Goal: Navigation & Orientation: Find specific page/section

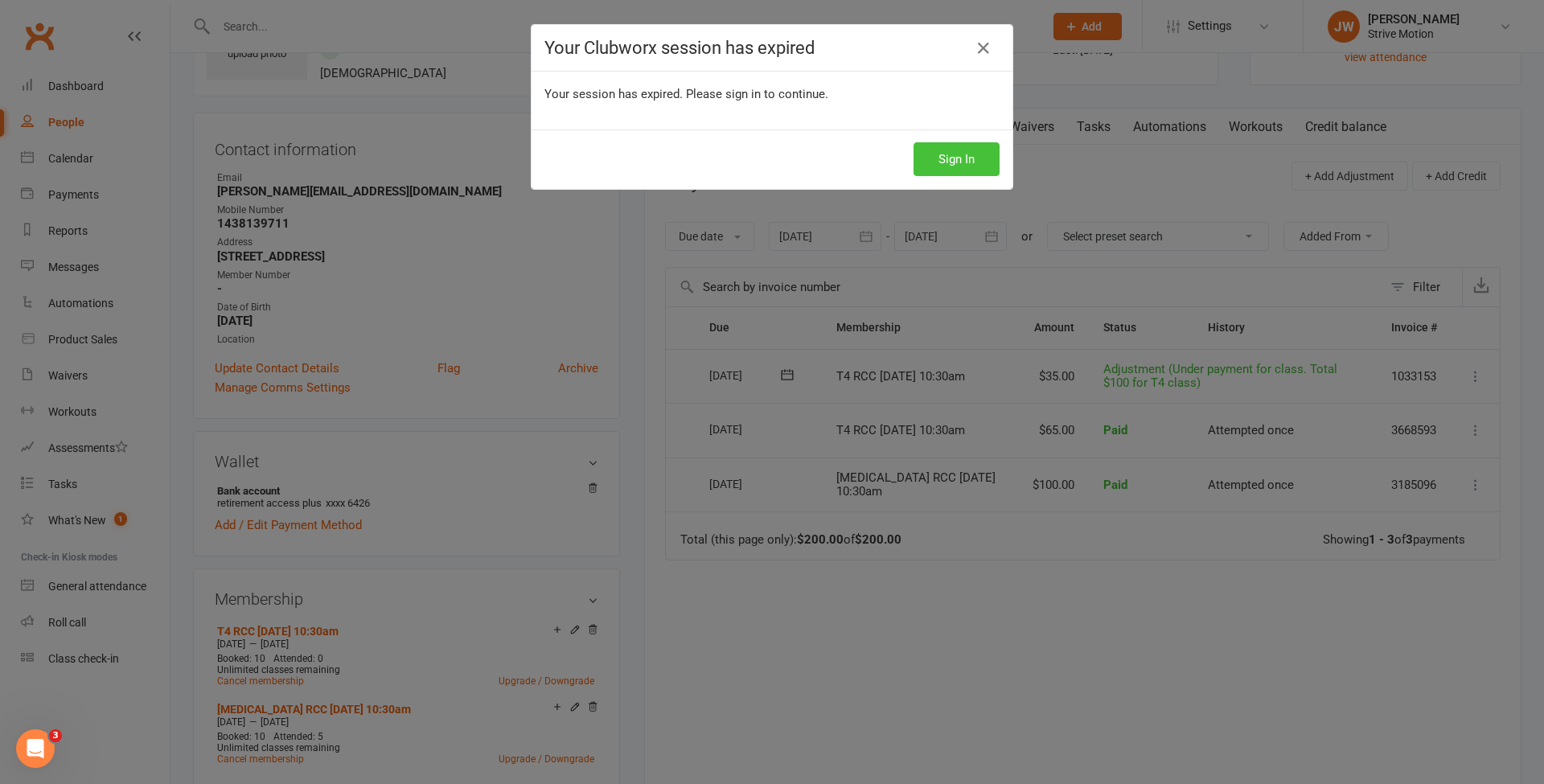
click at [953, 160] on button "Sign In" at bounding box center [956, 159] width 86 height 34
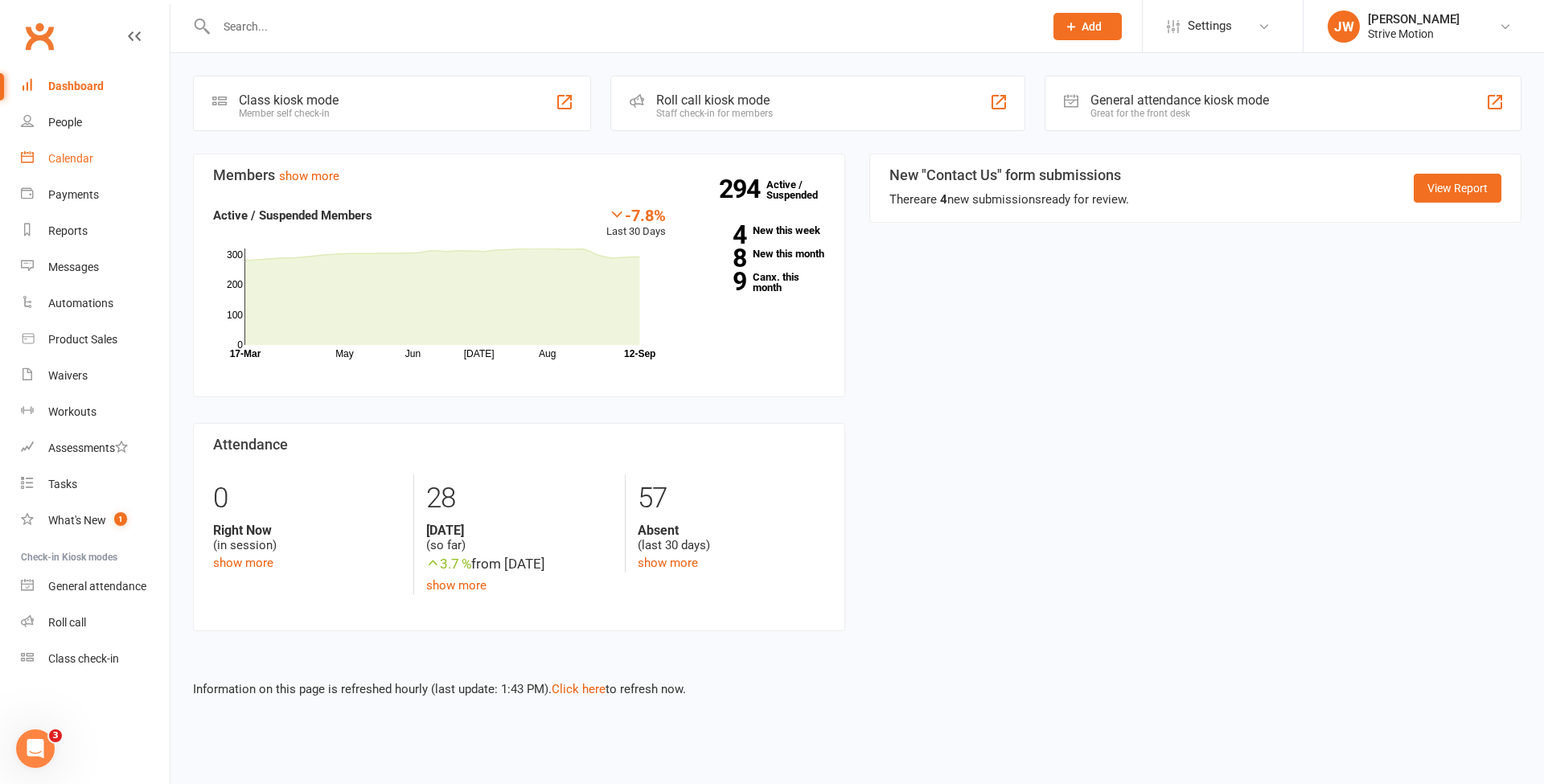
click at [79, 160] on div "Calendar" at bounding box center [71, 159] width 45 height 13
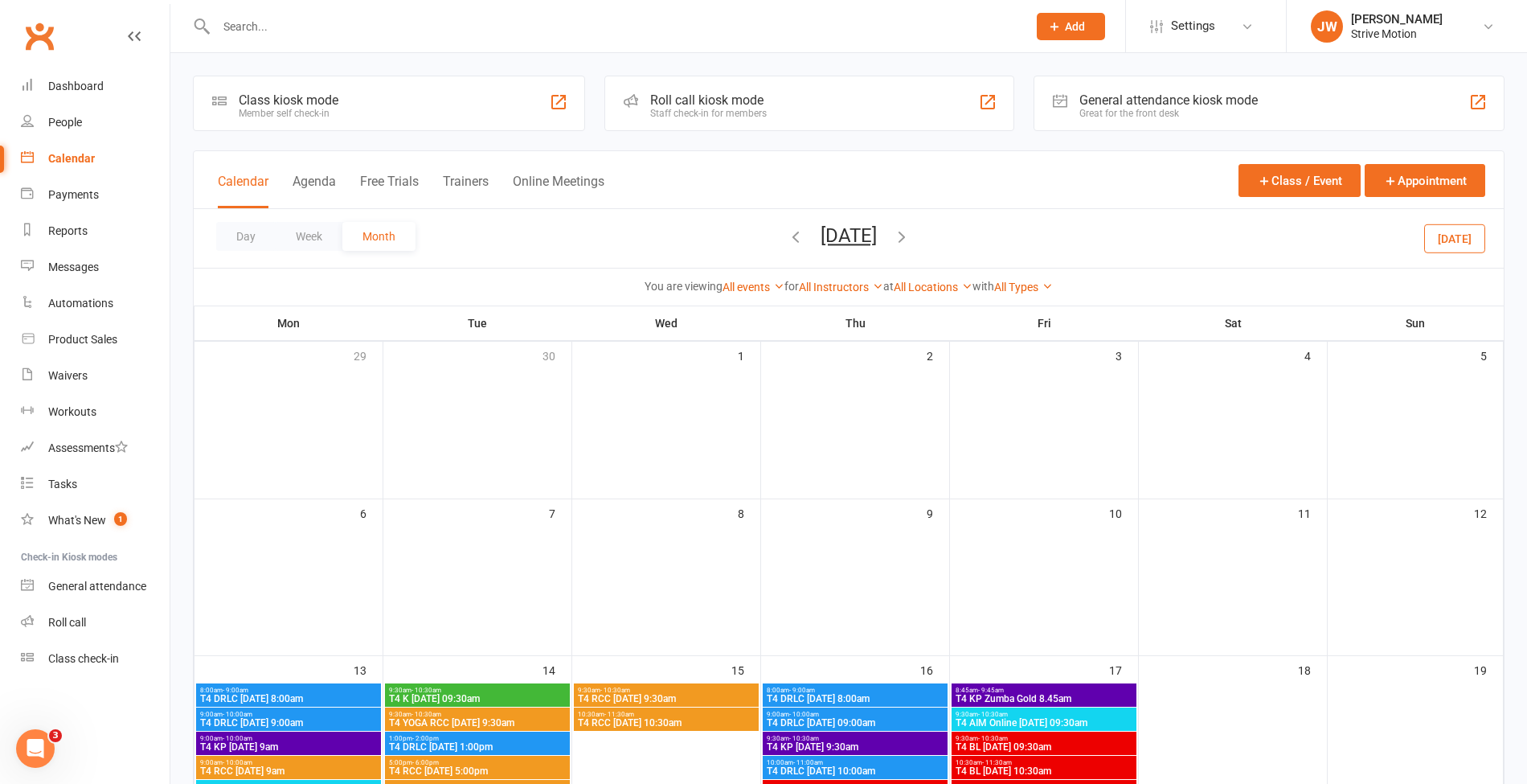
click at [787, 229] on icon "button" at bounding box center [795, 235] width 18 height 18
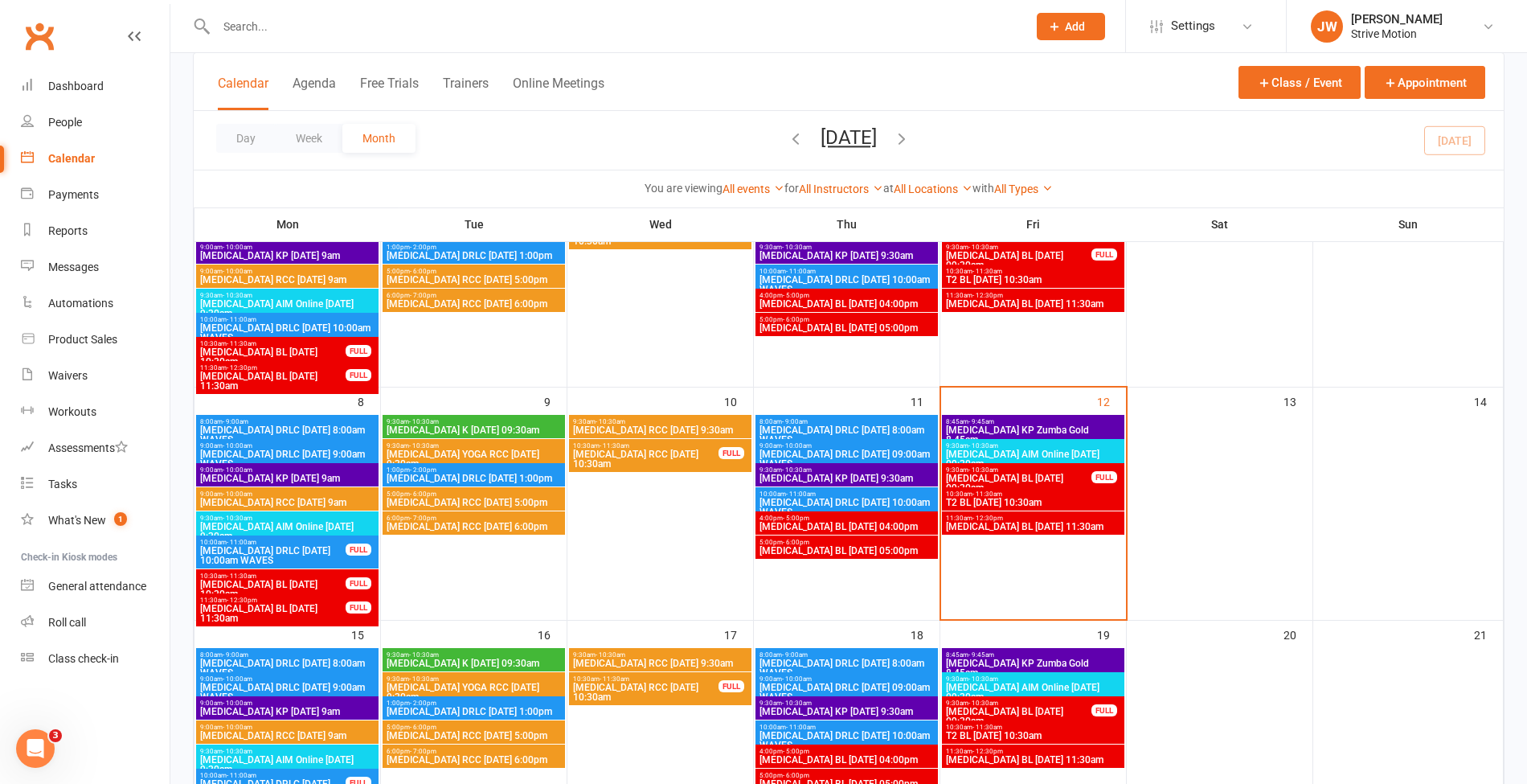
scroll to position [284, 0]
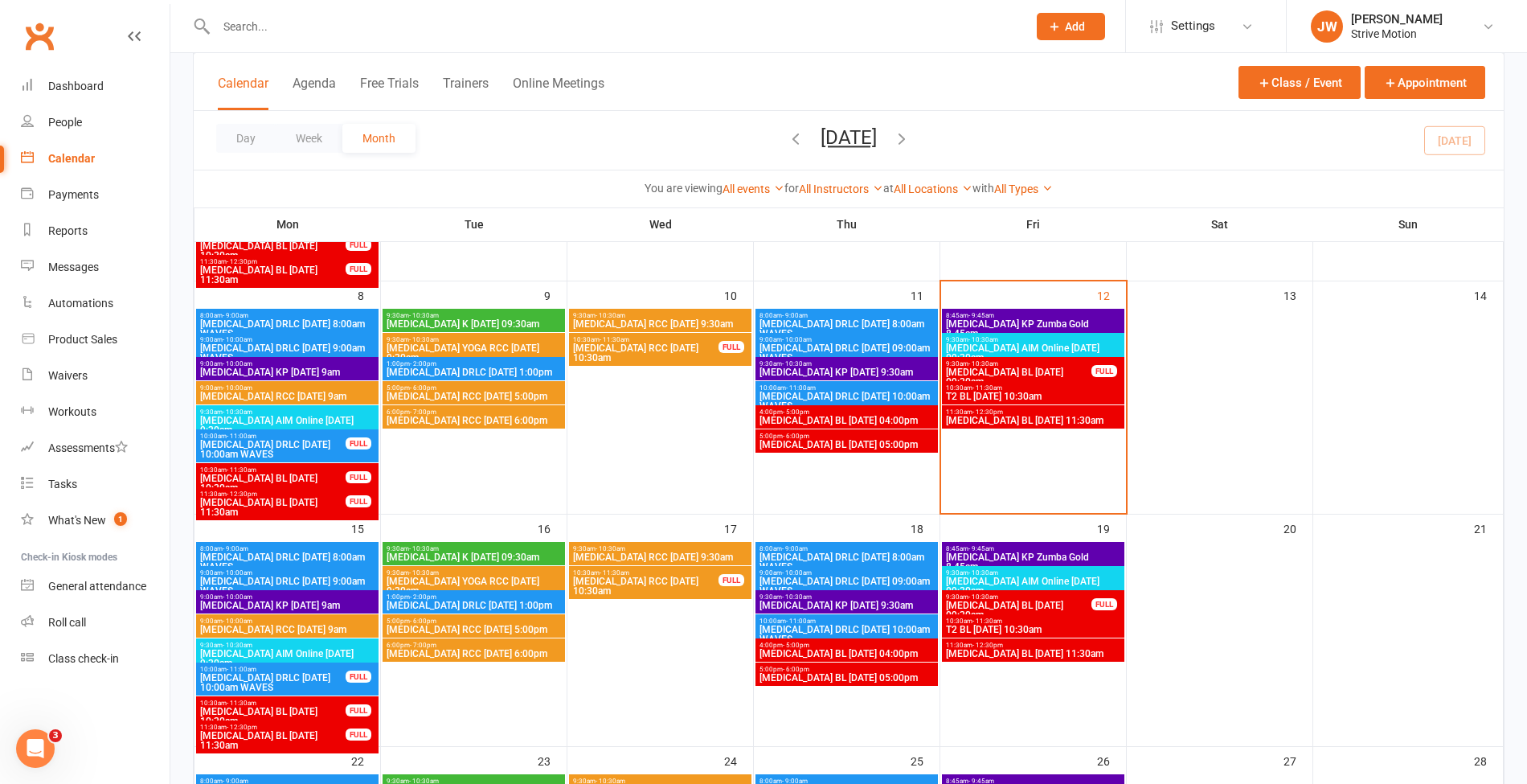
click at [312, 634] on div "9:00am - 10:00am [MEDICAL_DATA] RCC [DATE] 9am" at bounding box center [287, 625] width 182 height 23
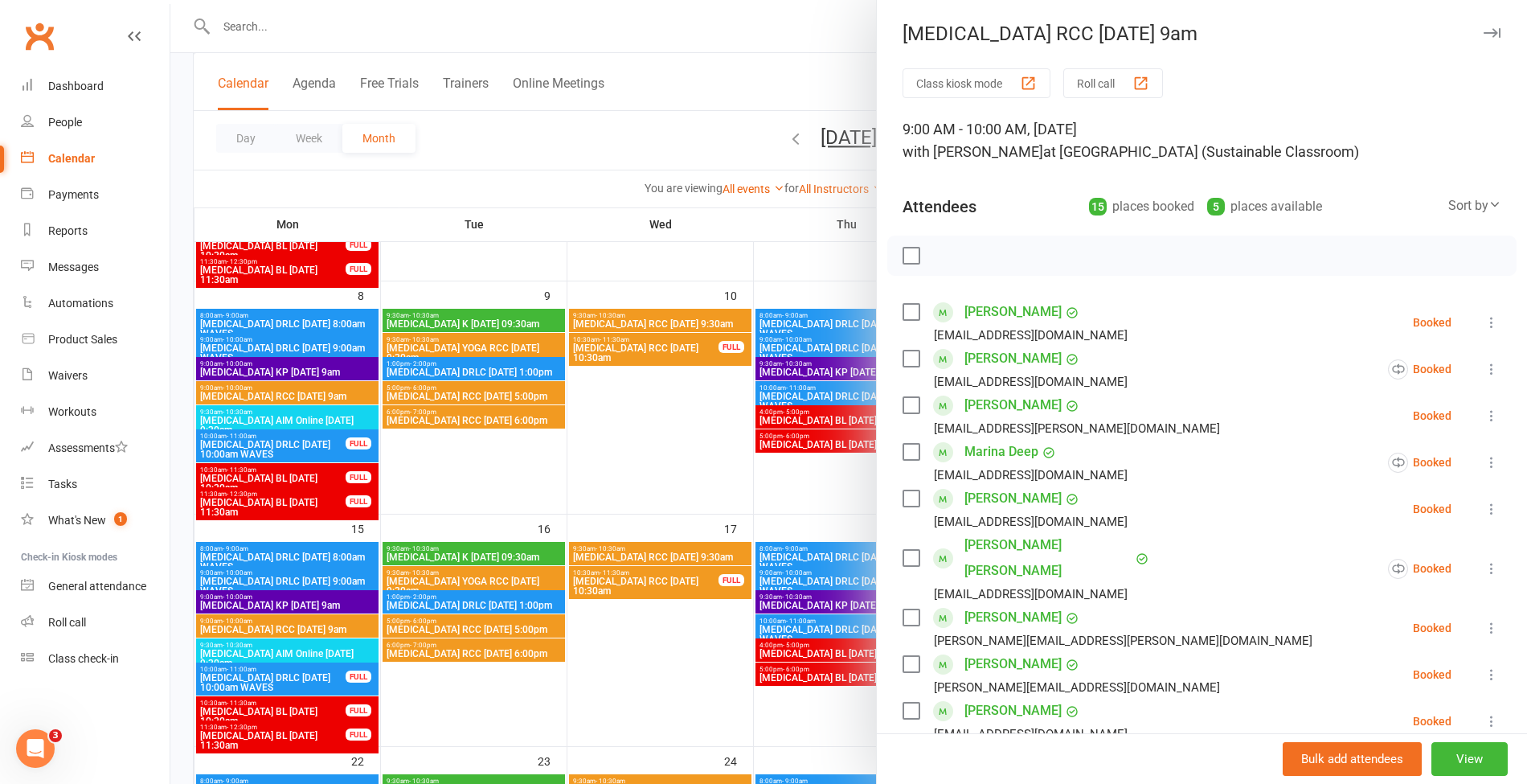
click at [685, 111] on div at bounding box center [849, 392] width 1357 height 784
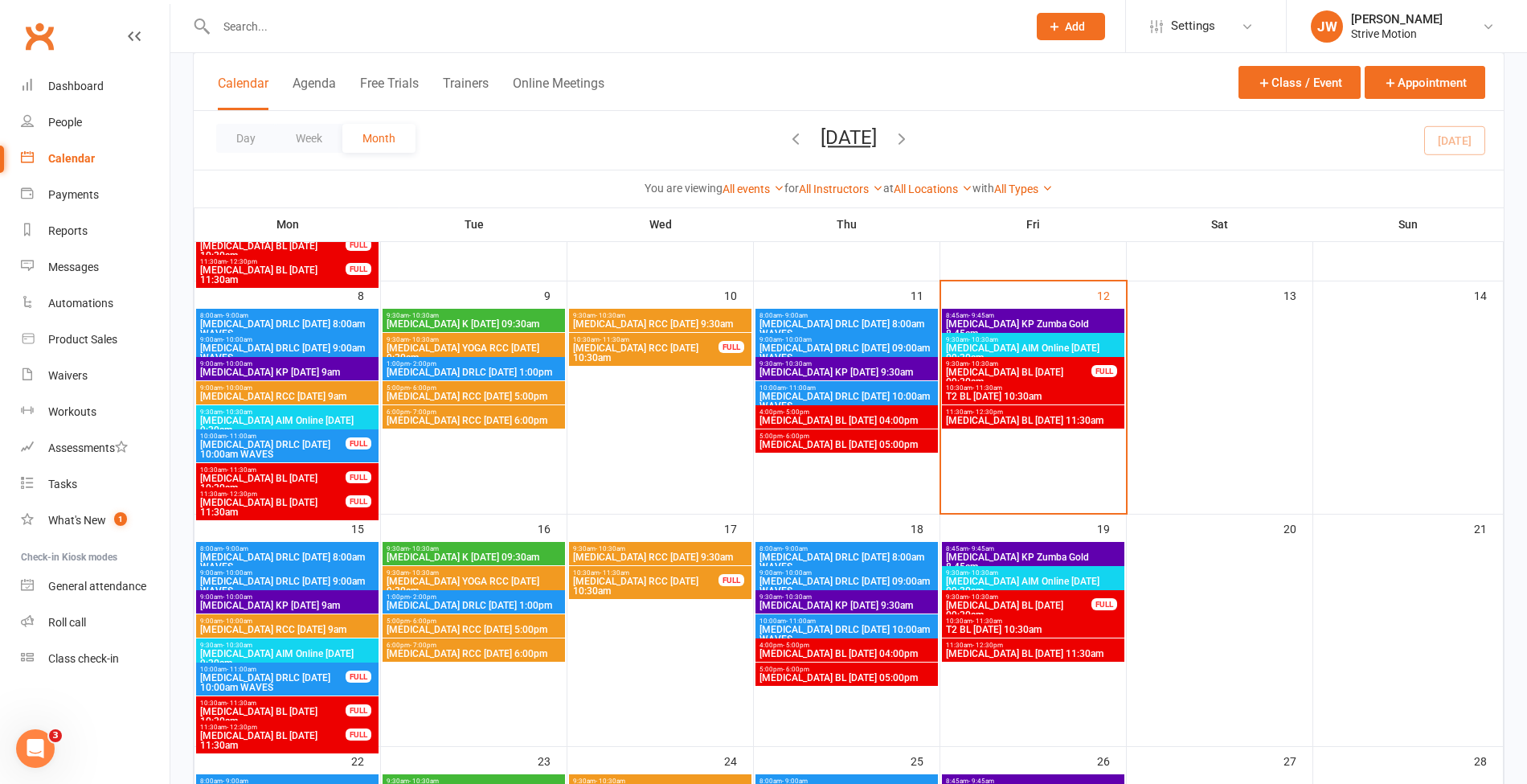
click at [238, 625] on span "[MEDICAL_DATA] RCC [DATE] 9am" at bounding box center [287, 629] width 176 height 9
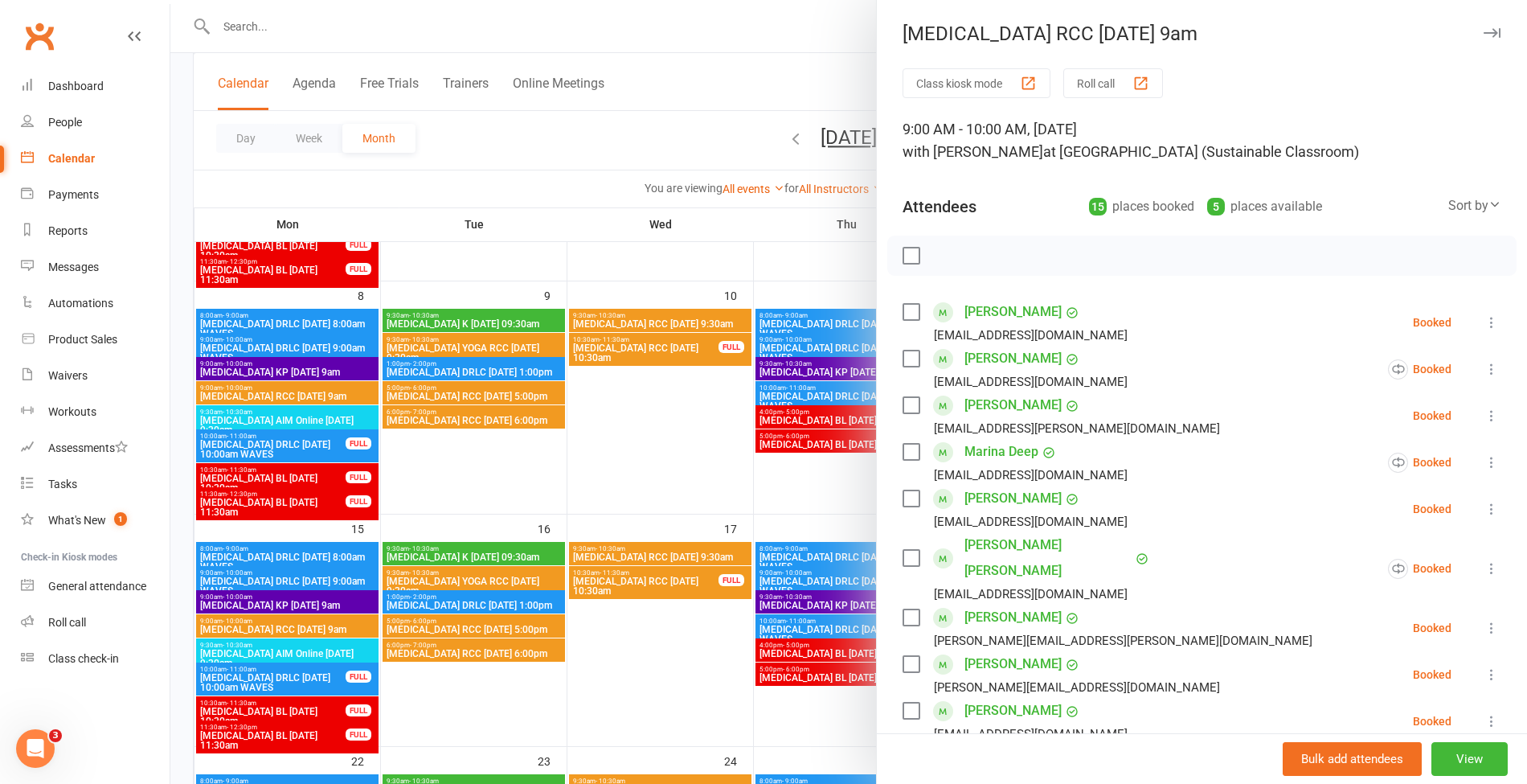
click at [652, 141] on div at bounding box center [849, 392] width 1357 height 784
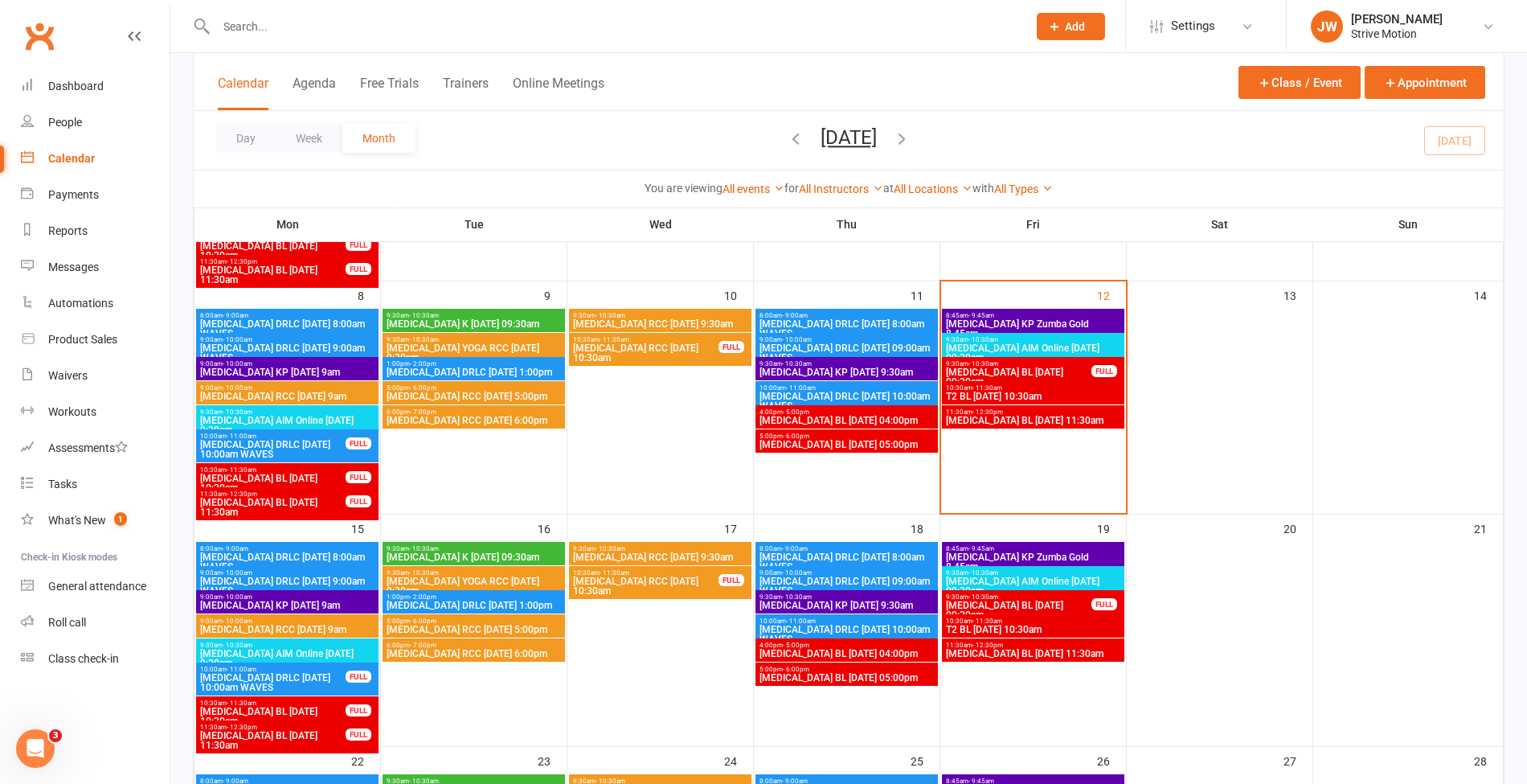
click at [455, 629] on span "[MEDICAL_DATA] RCC [DATE] 5:00pm" at bounding box center [474, 629] width 176 height 9
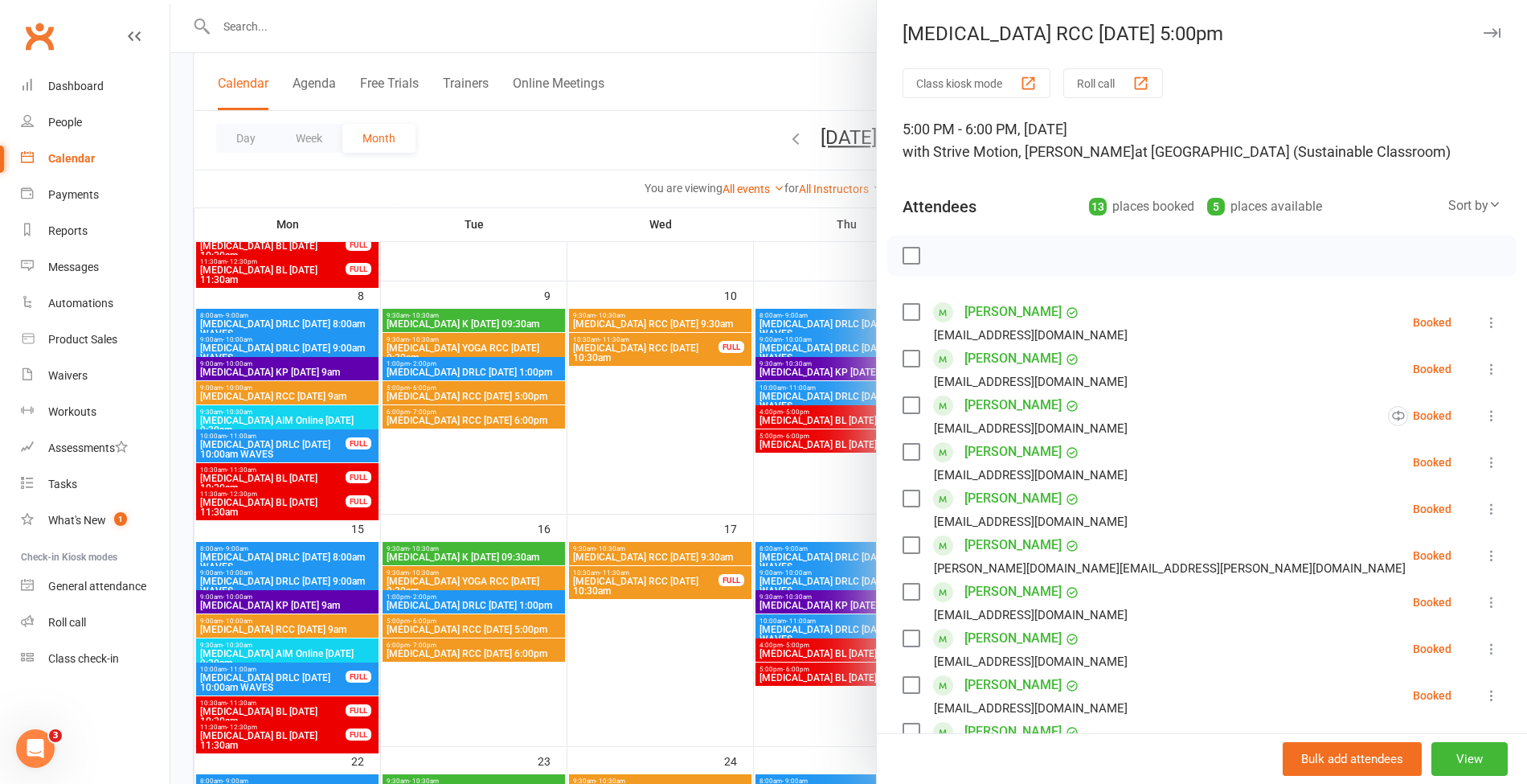
click at [458, 651] on div at bounding box center [849, 392] width 1357 height 784
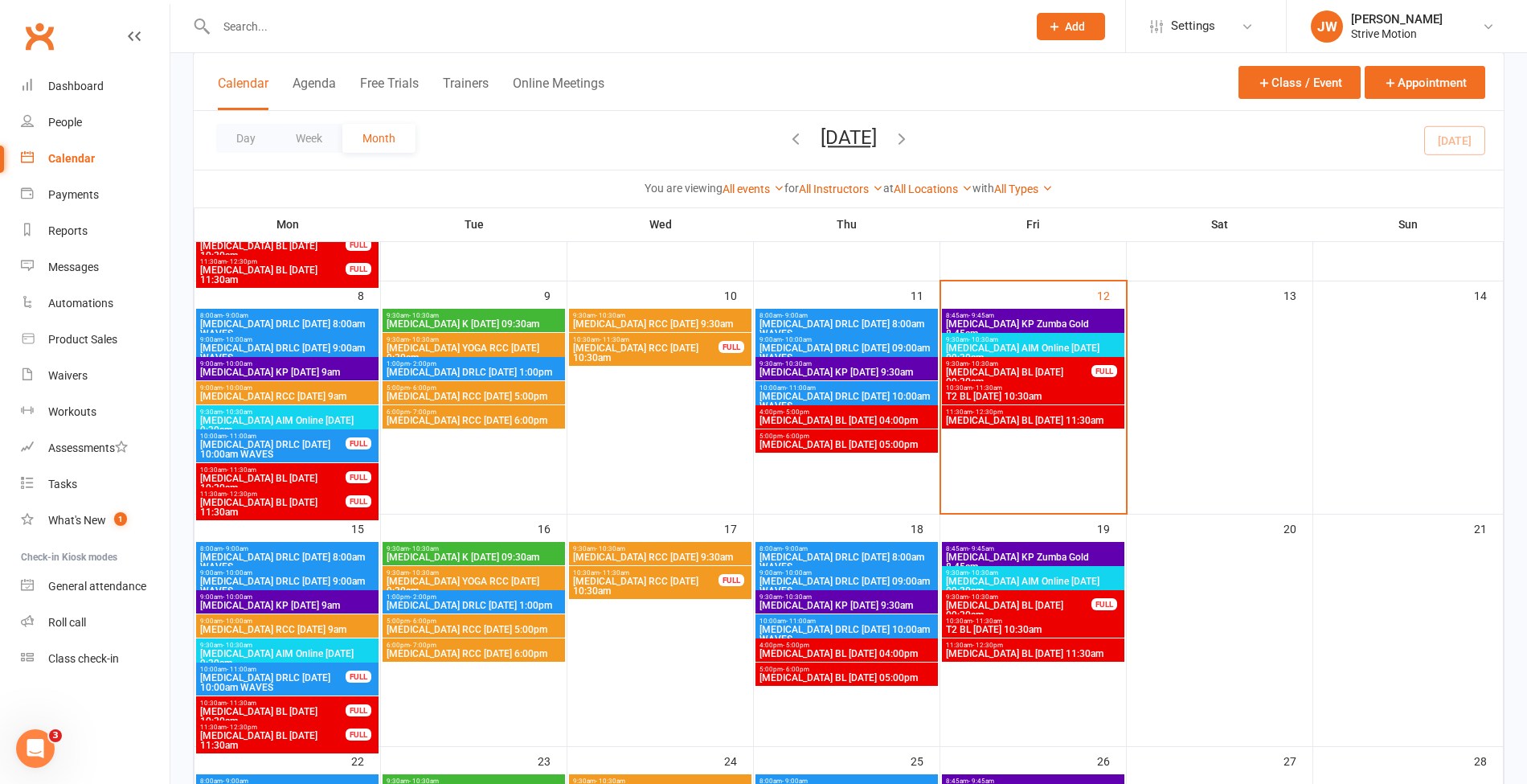
click at [447, 653] on span "[MEDICAL_DATA] RCC [DATE] 6:00pm" at bounding box center [474, 653] width 176 height 9
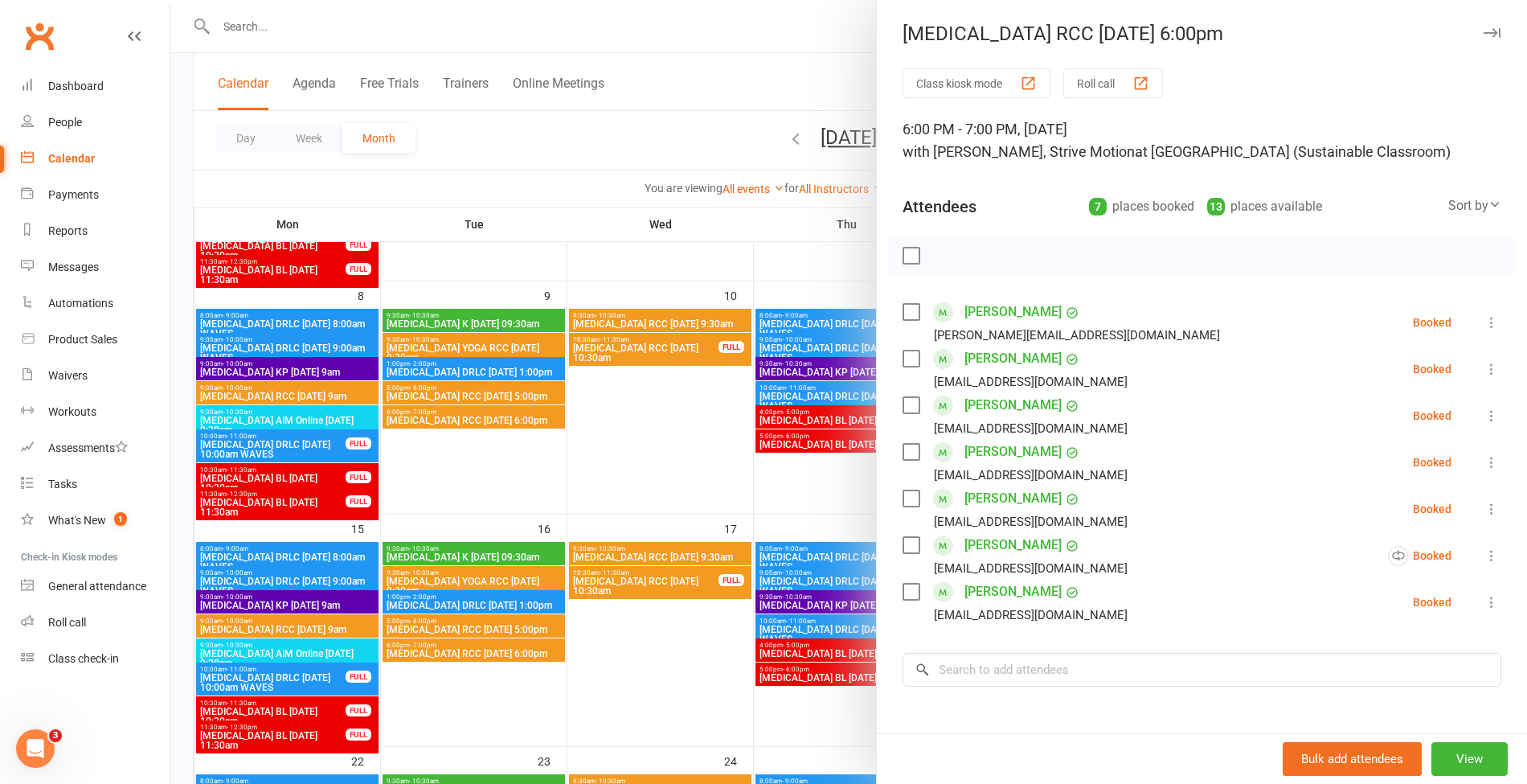
click at [678, 148] on div at bounding box center [849, 392] width 1357 height 784
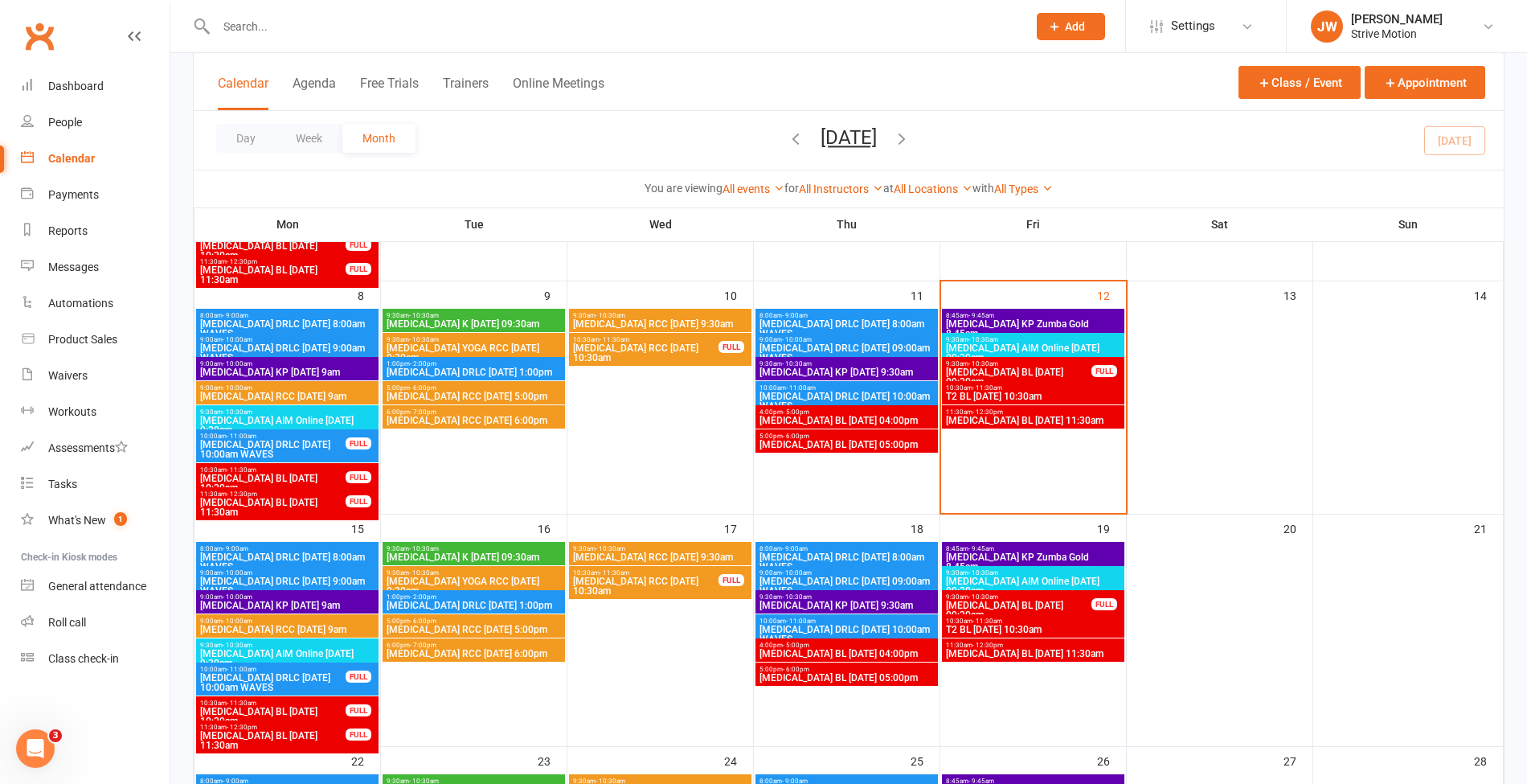
click at [655, 552] on span "[MEDICAL_DATA] RCC [DATE] 9:30am" at bounding box center [660, 557] width 176 height 9
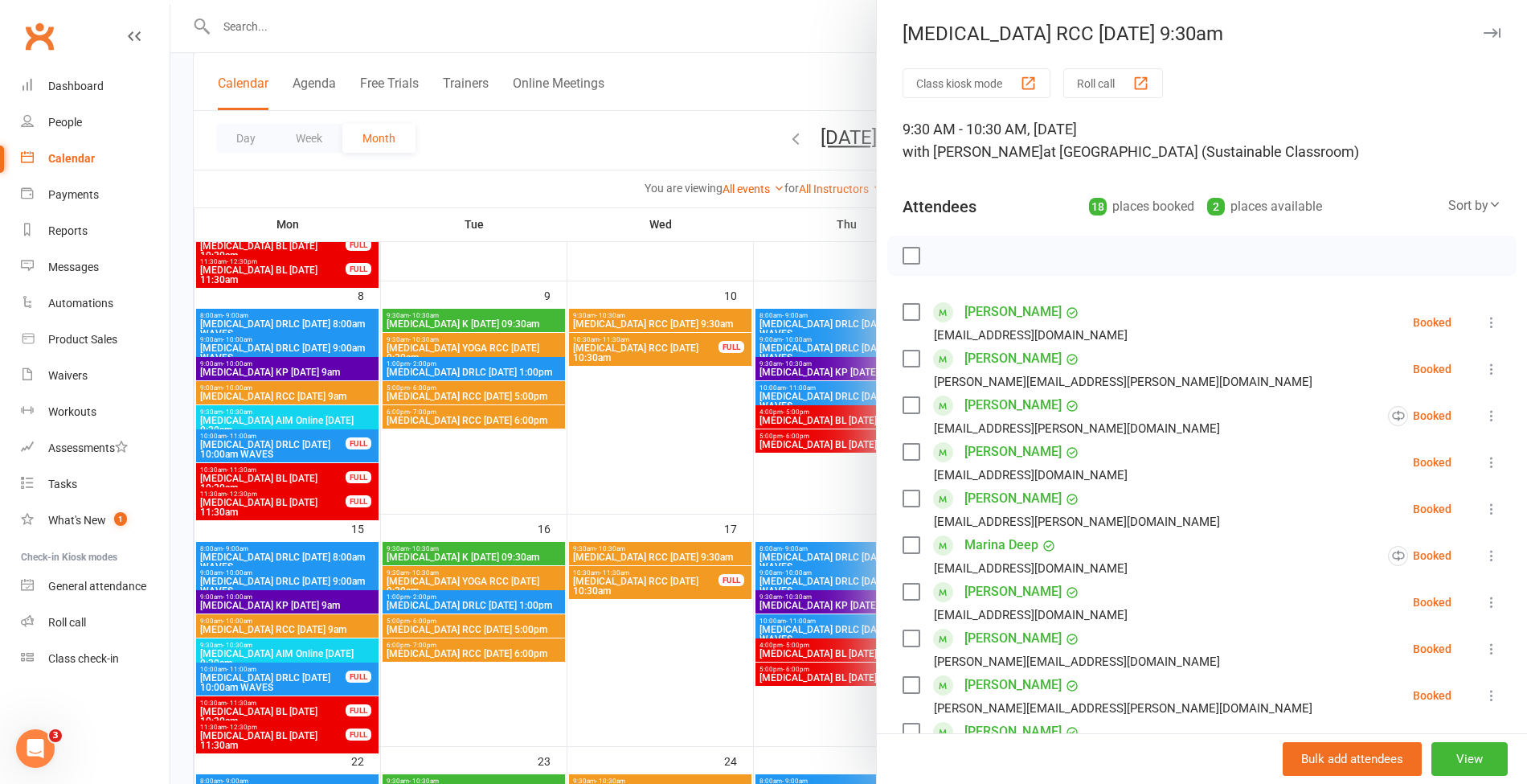
click at [660, 207] on div at bounding box center [849, 392] width 1357 height 784
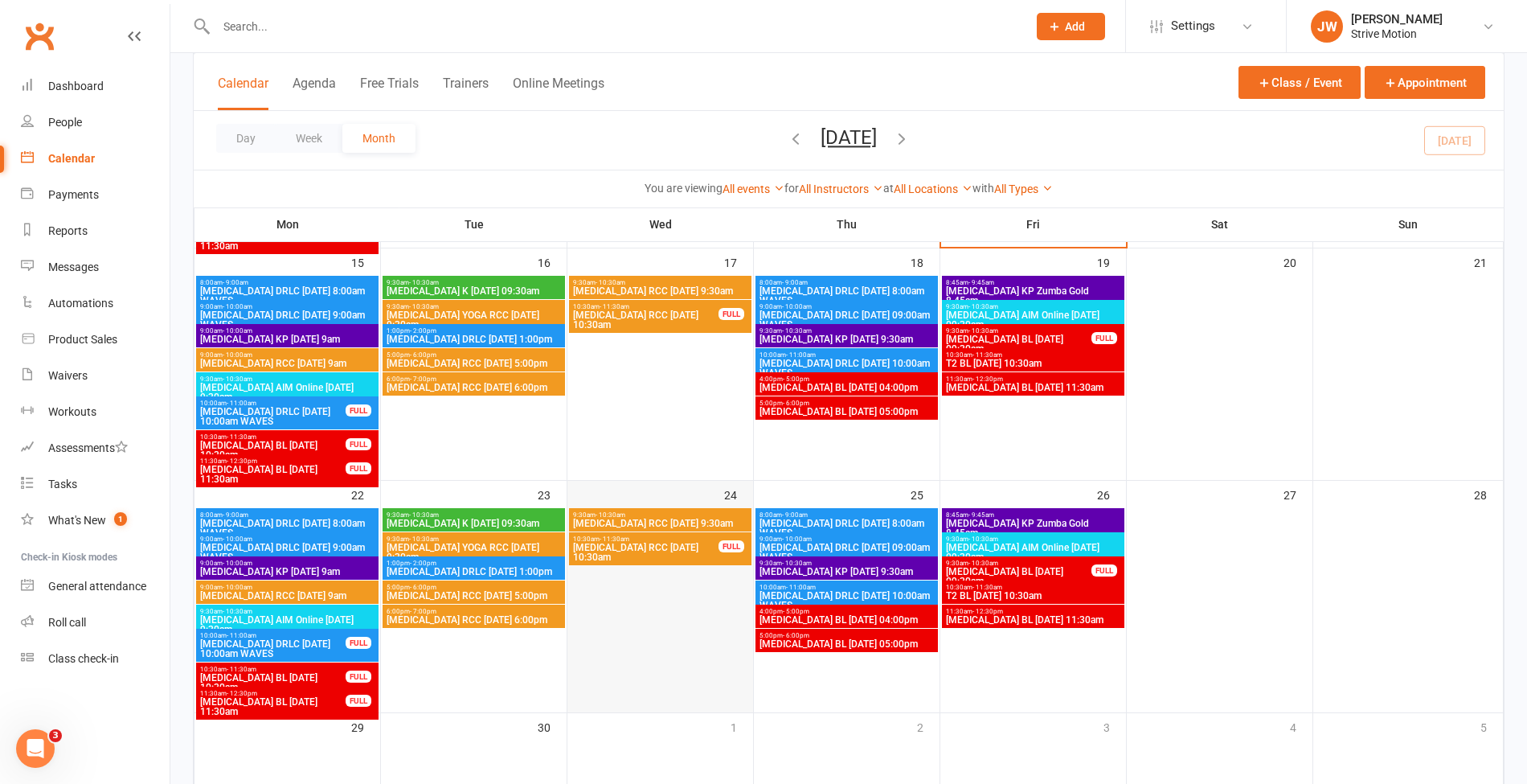
scroll to position [549, 0]
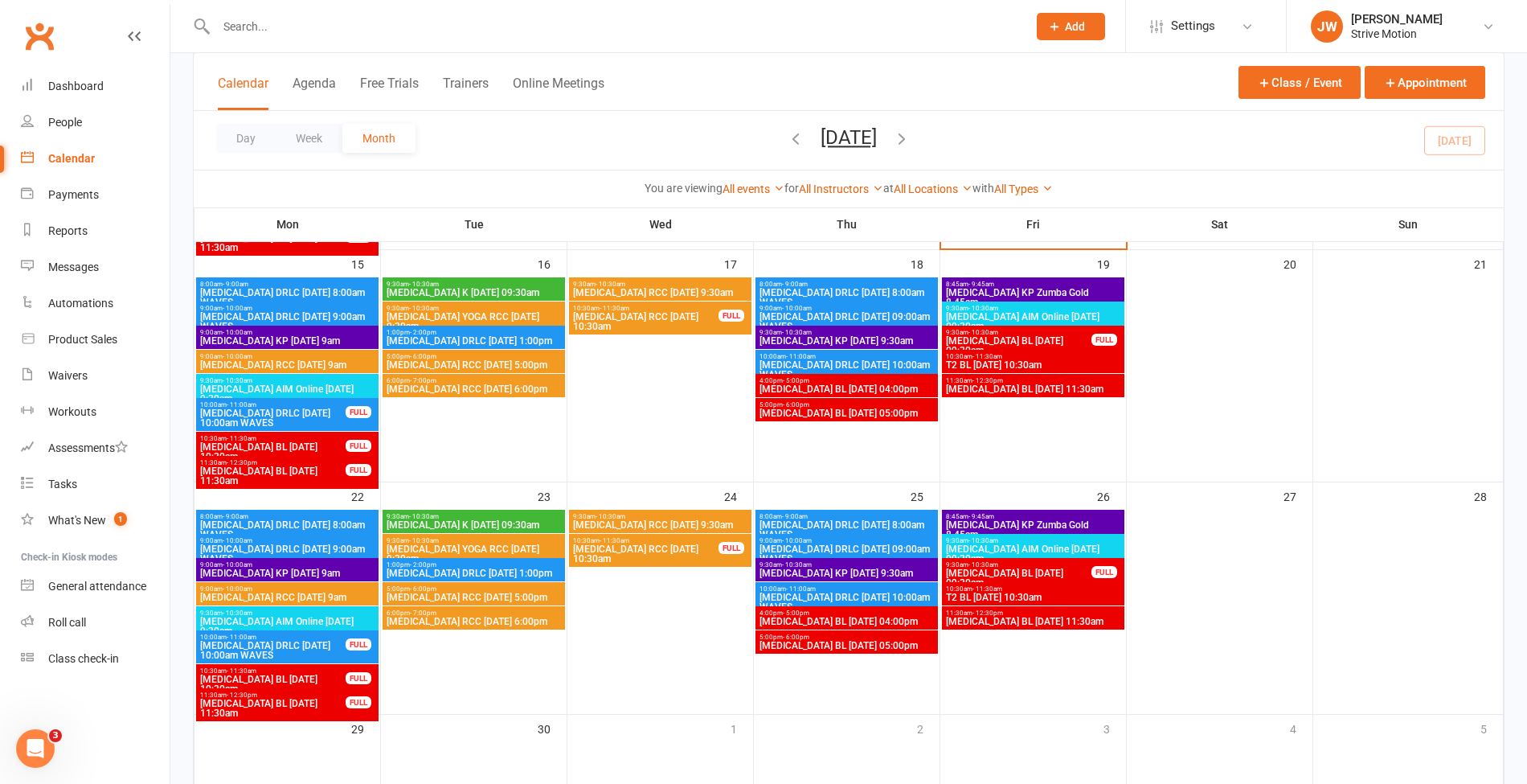
click at [793, 576] on span "[MEDICAL_DATA] KP [DATE] 9:30am" at bounding box center [847, 573] width 176 height 9
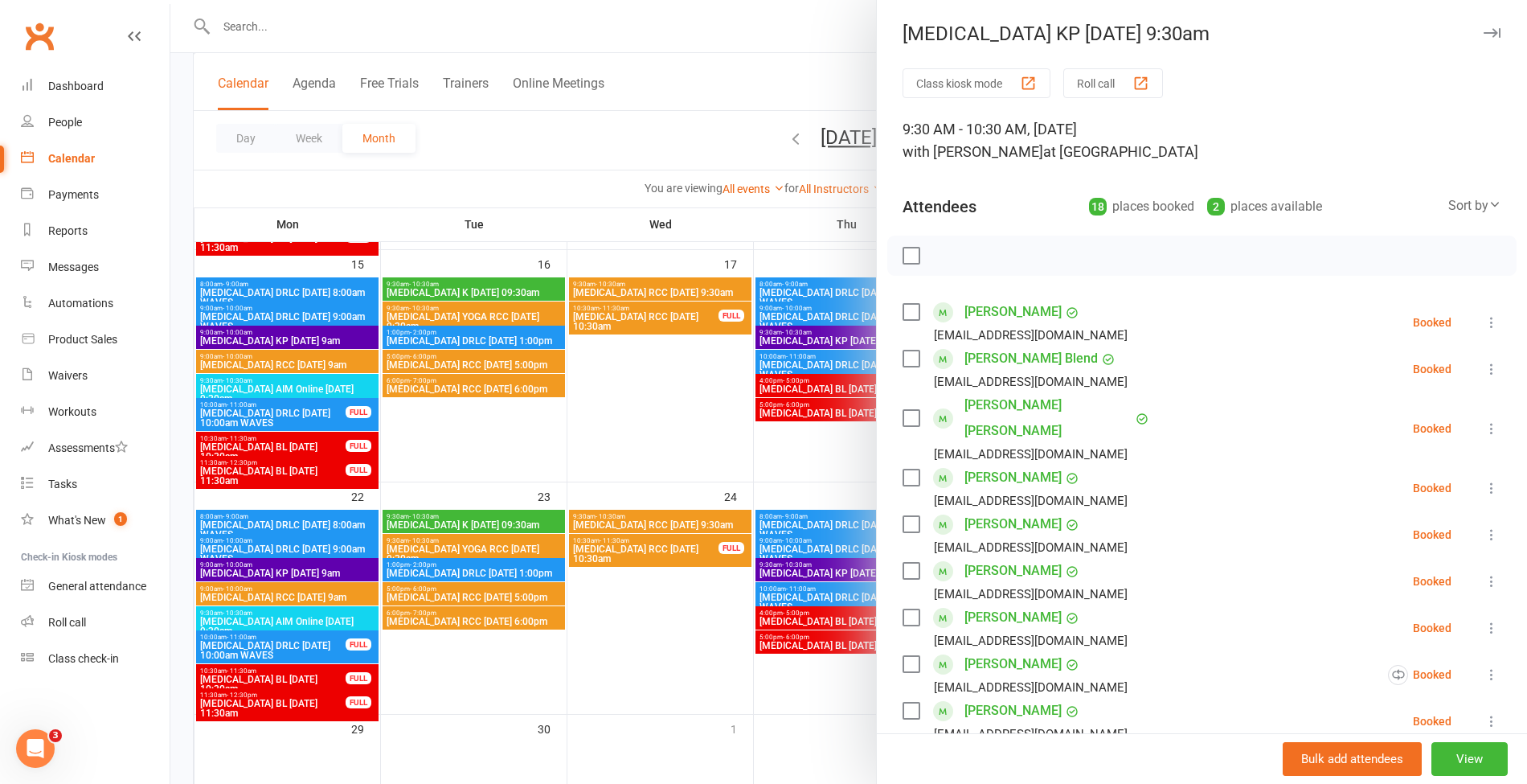
click at [654, 114] on div at bounding box center [849, 392] width 1357 height 784
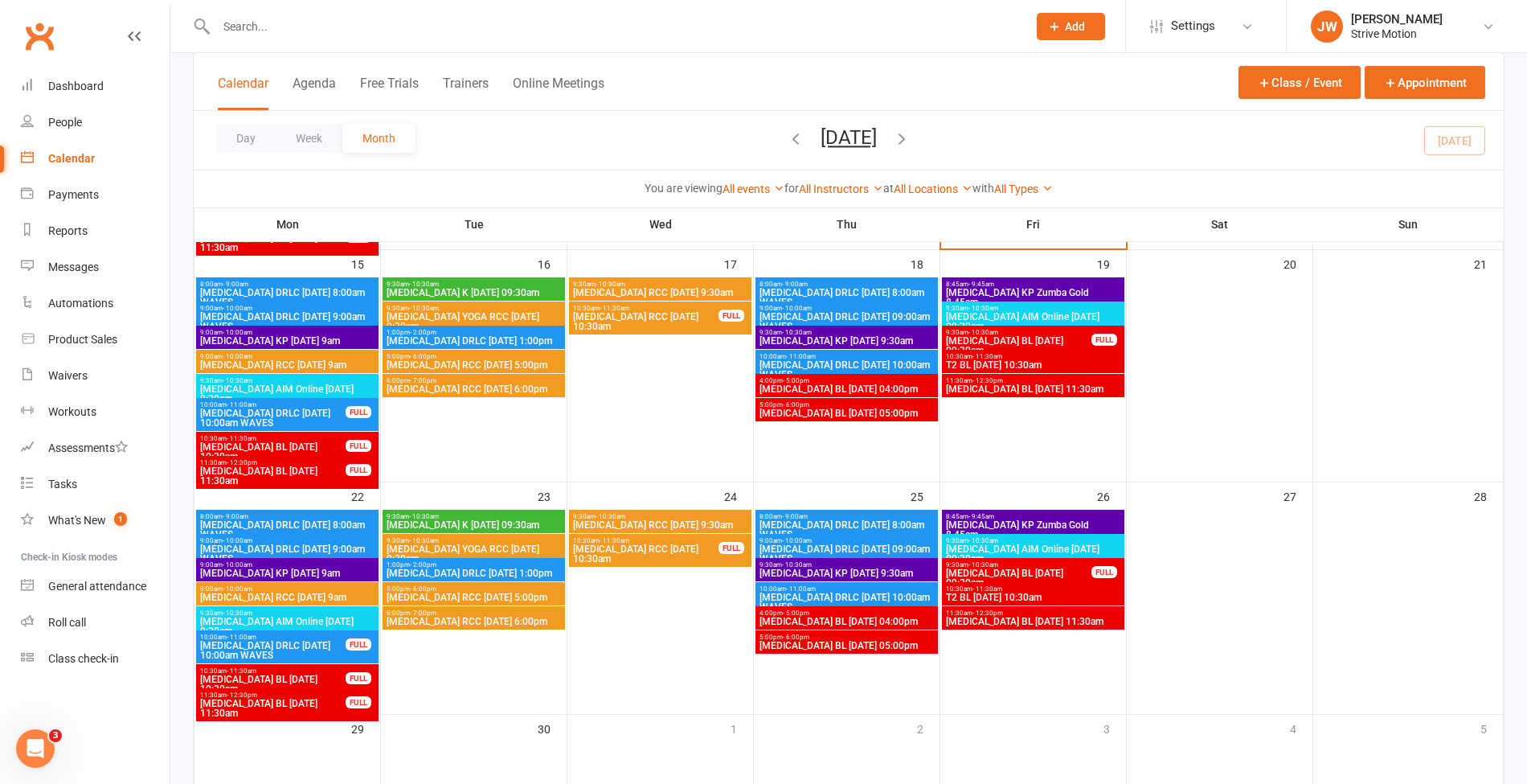
click at [227, 568] on span "[MEDICAL_DATA] KP [DATE] 9am" at bounding box center [287, 573] width 176 height 9
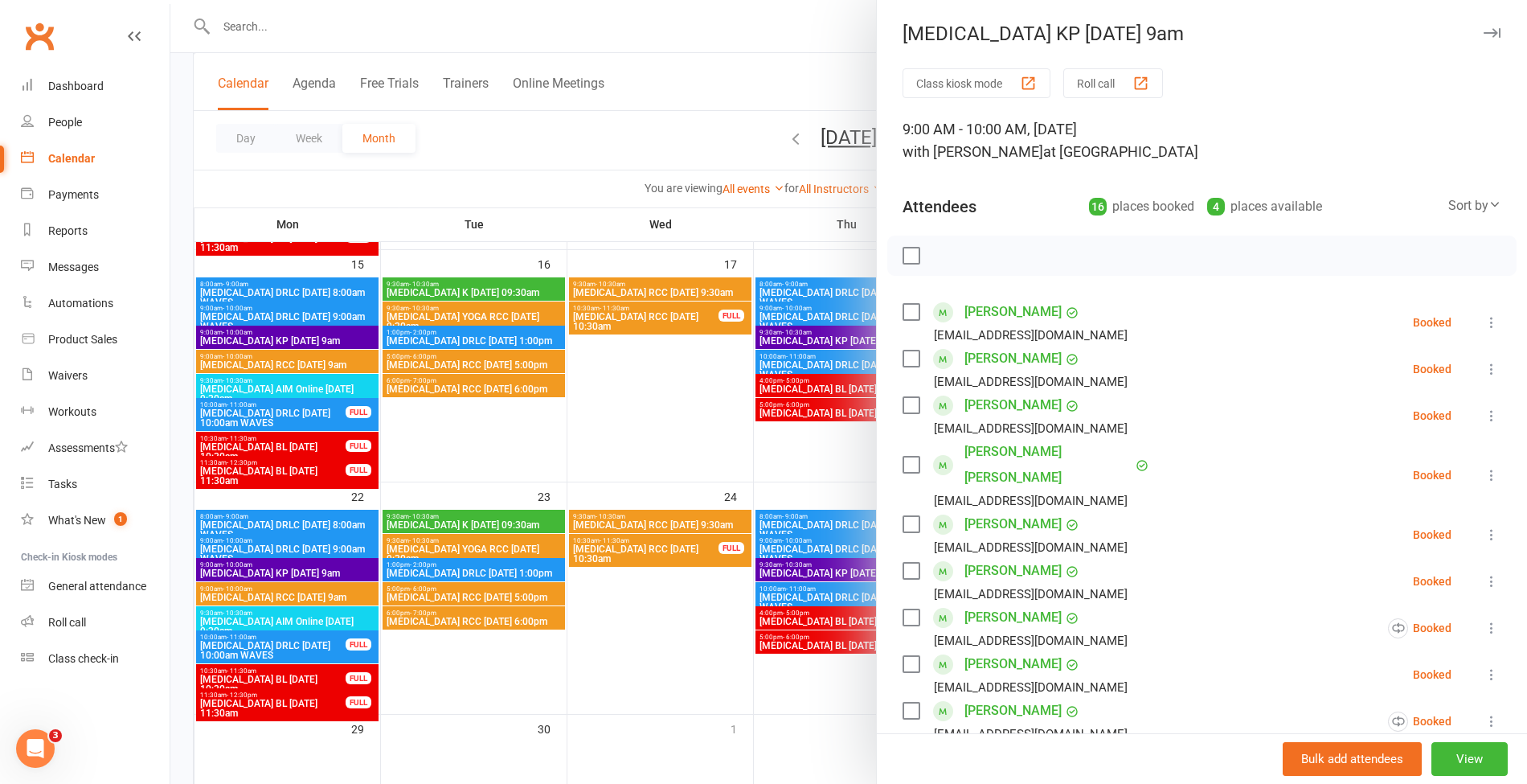
click at [705, 105] on div at bounding box center [849, 392] width 1357 height 784
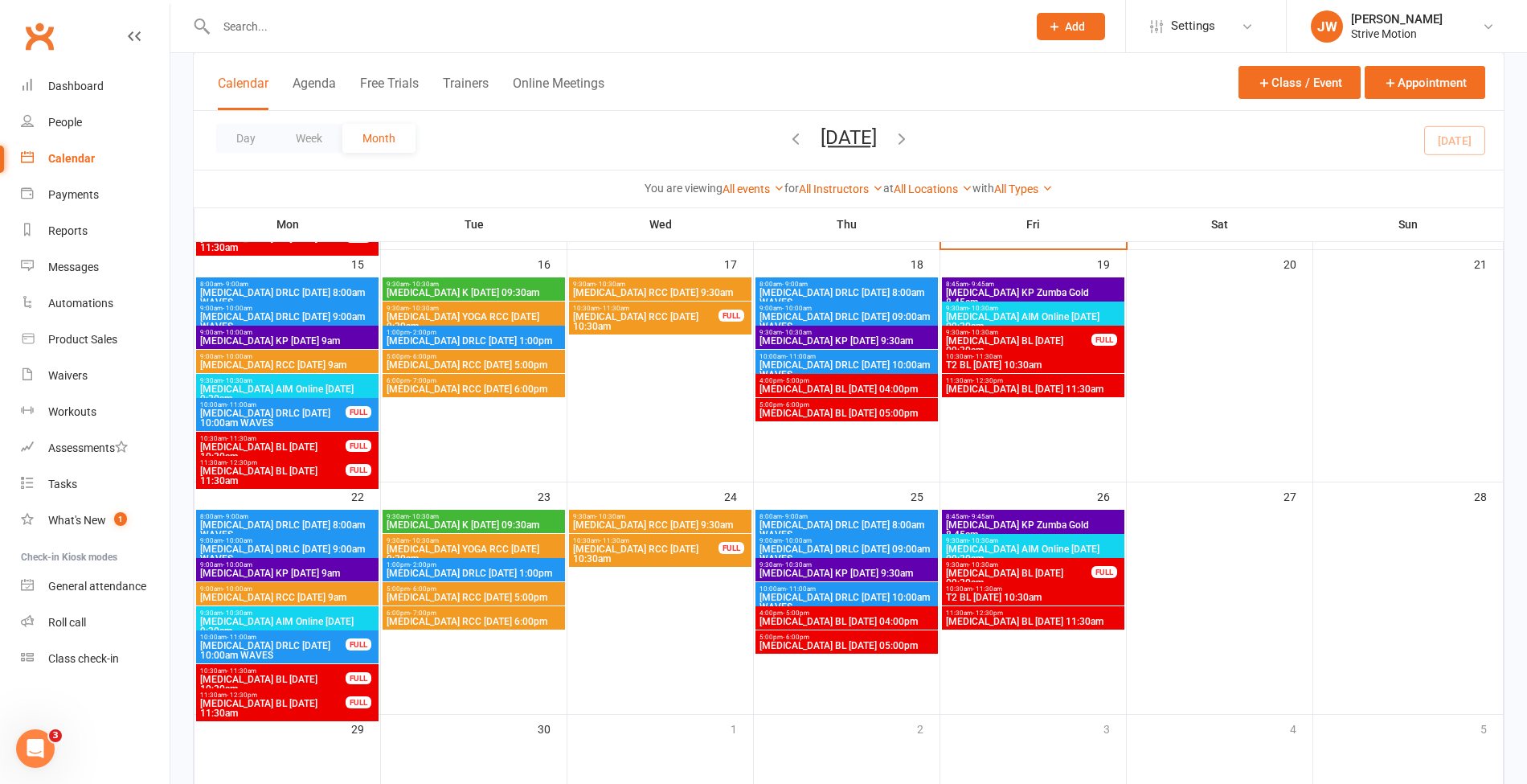
click at [1004, 592] on span "T2 BL [DATE] 10:30am" at bounding box center [1034, 597] width 176 height 9
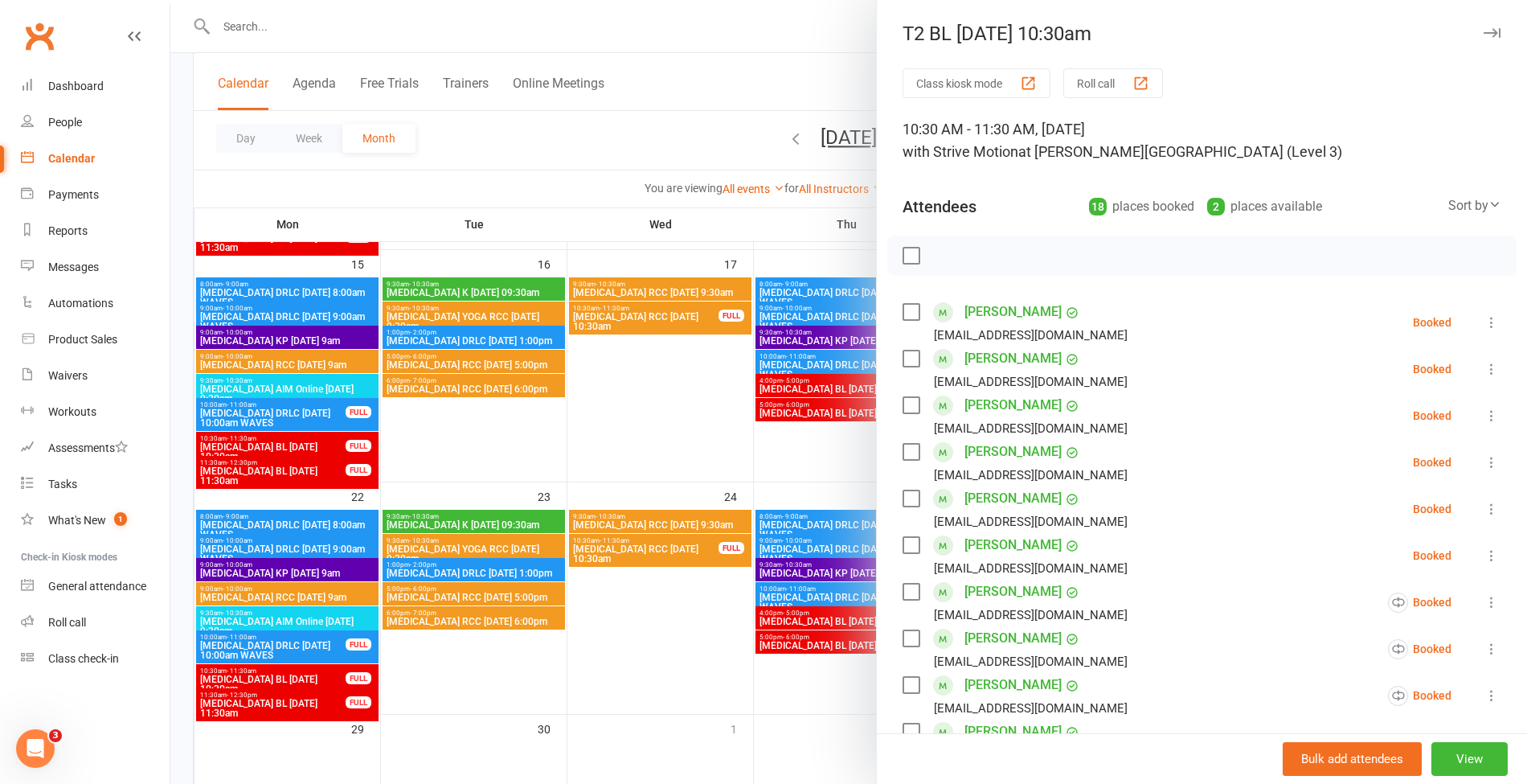
click at [767, 76] on div at bounding box center [849, 392] width 1357 height 784
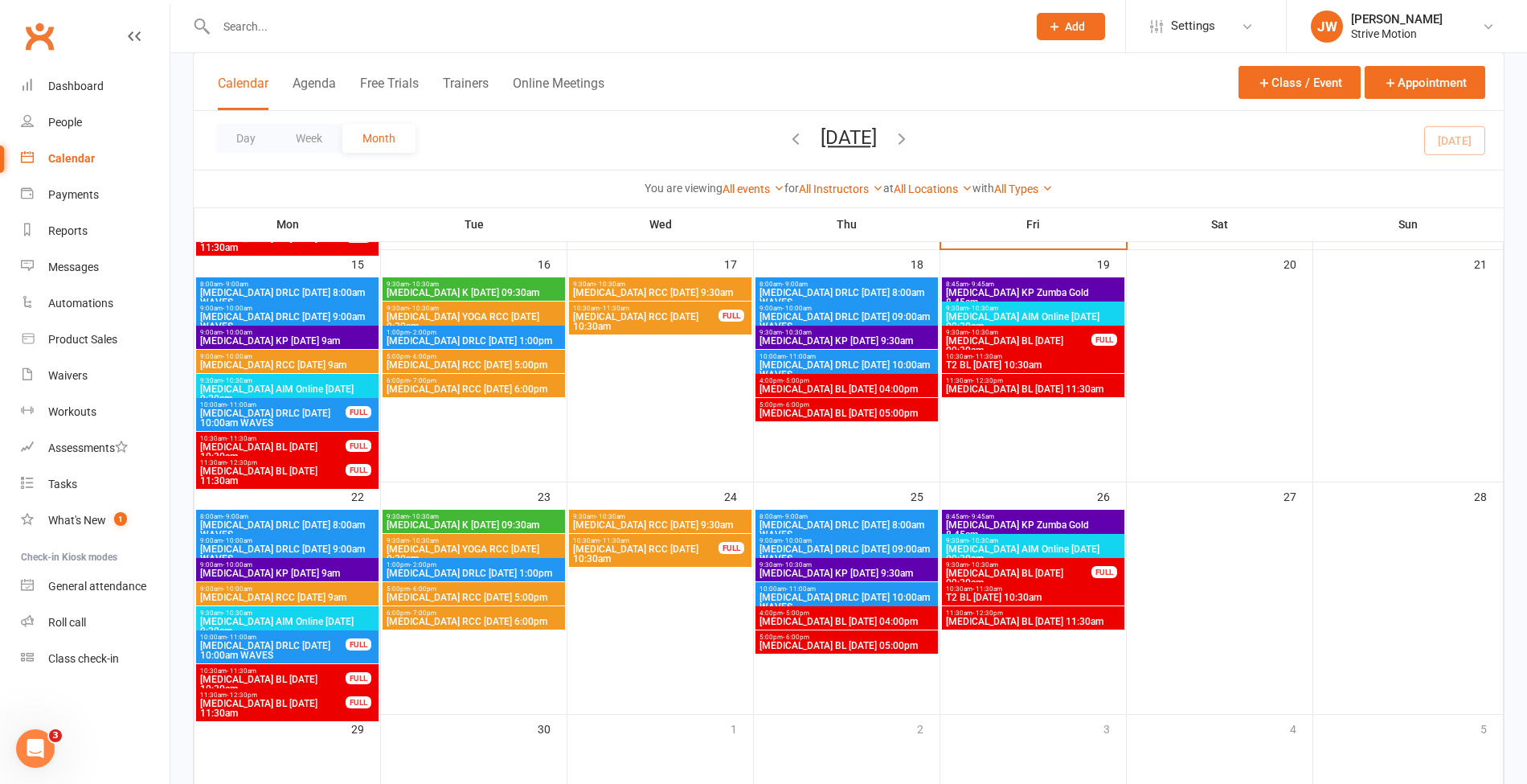
click at [993, 614] on span "- 12:30pm" at bounding box center [988, 613] width 31 height 7
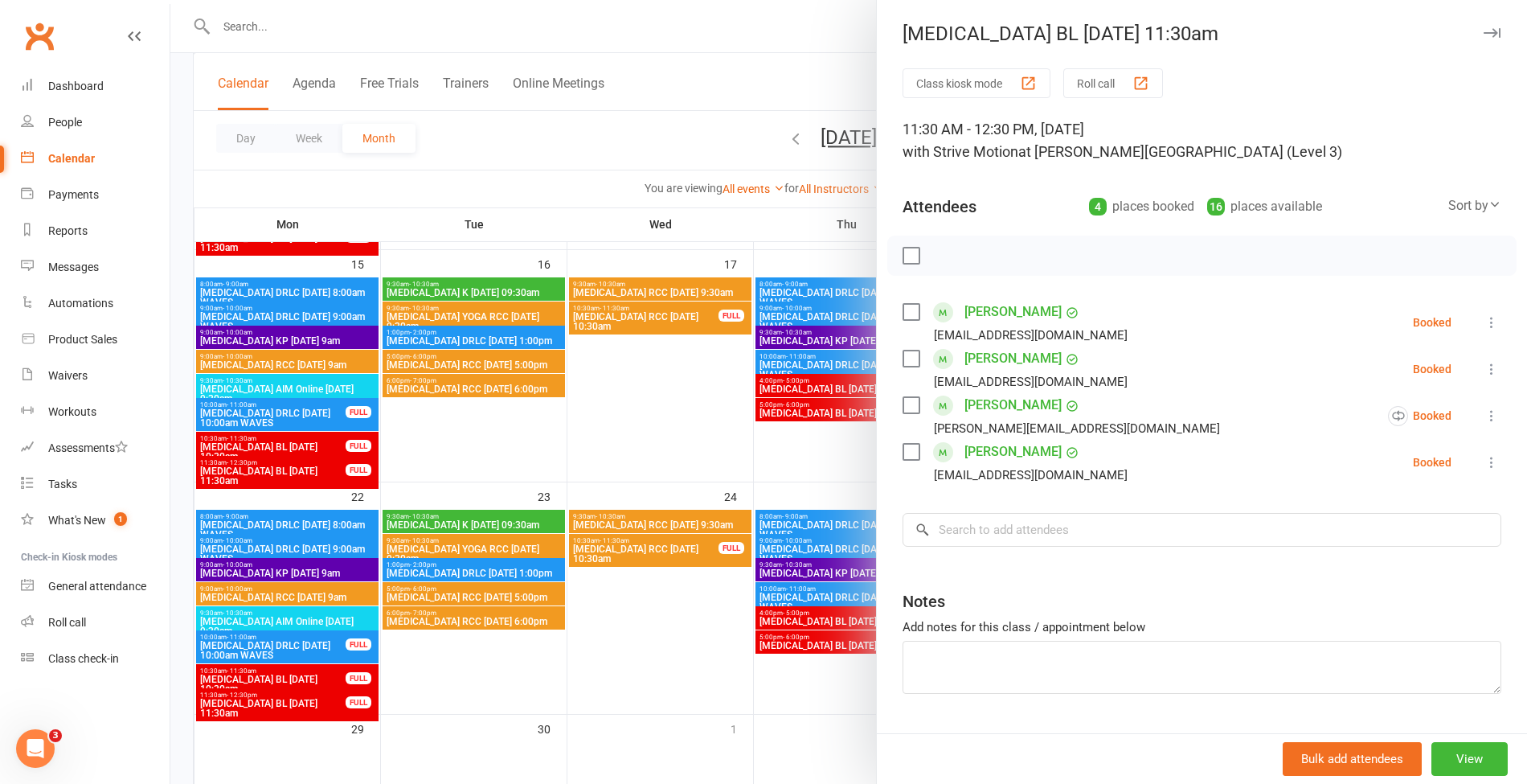
click at [792, 96] on div at bounding box center [849, 392] width 1357 height 784
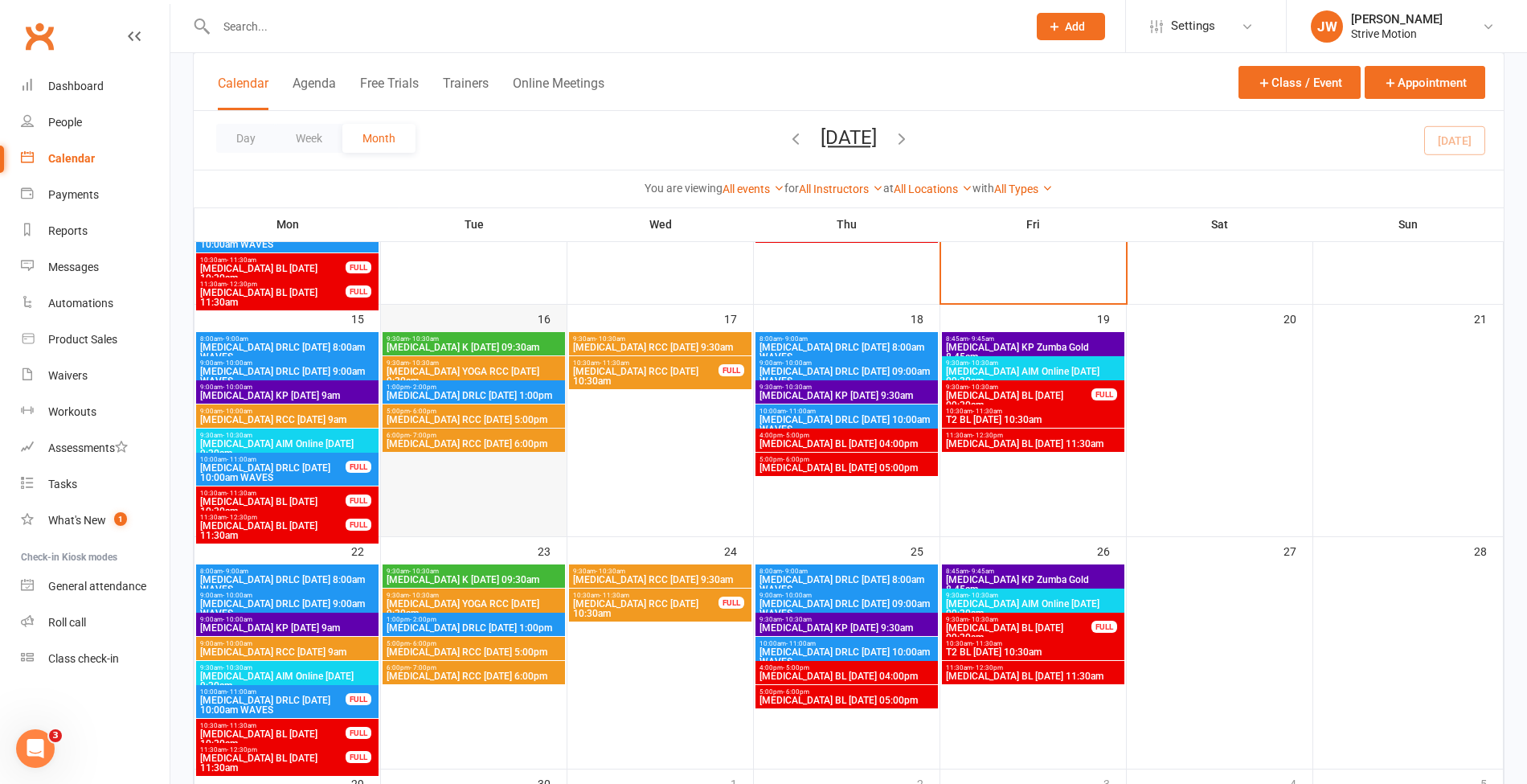
scroll to position [608, 0]
